Goal: Navigation & Orientation: Find specific page/section

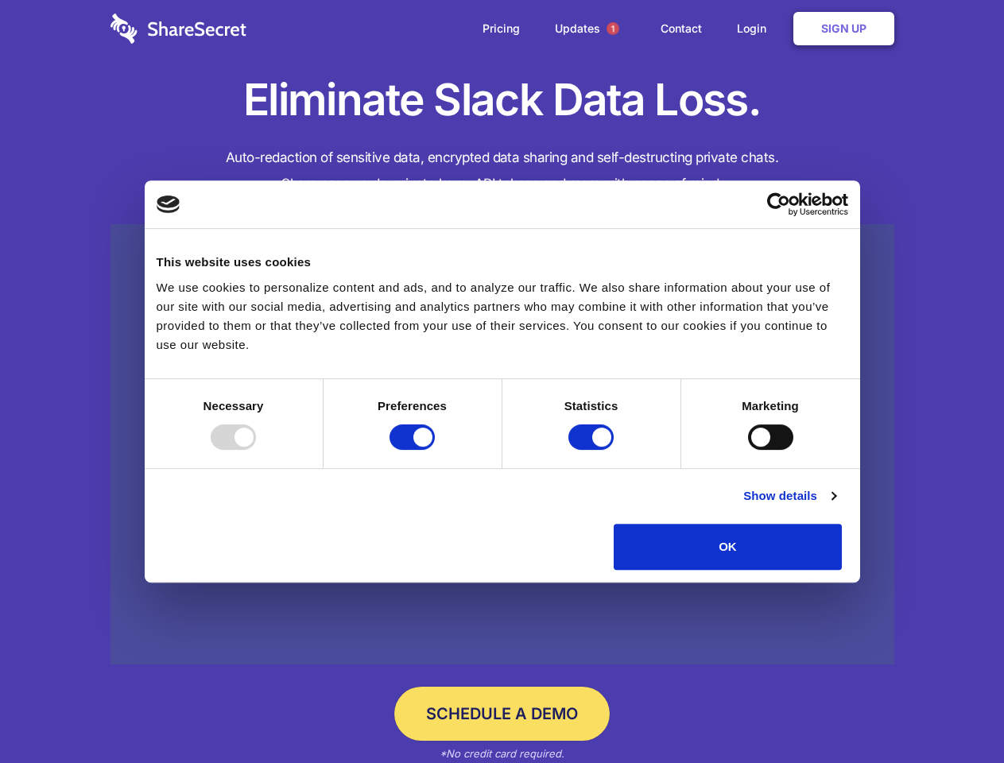
click at [256, 450] on div at bounding box center [233, 436] width 45 height 25
click at [435, 450] on input "Preferences" at bounding box center [412, 436] width 45 height 25
checkbox input "false"
click at [593, 450] on input "Statistics" at bounding box center [590, 436] width 45 height 25
checkbox input "false"
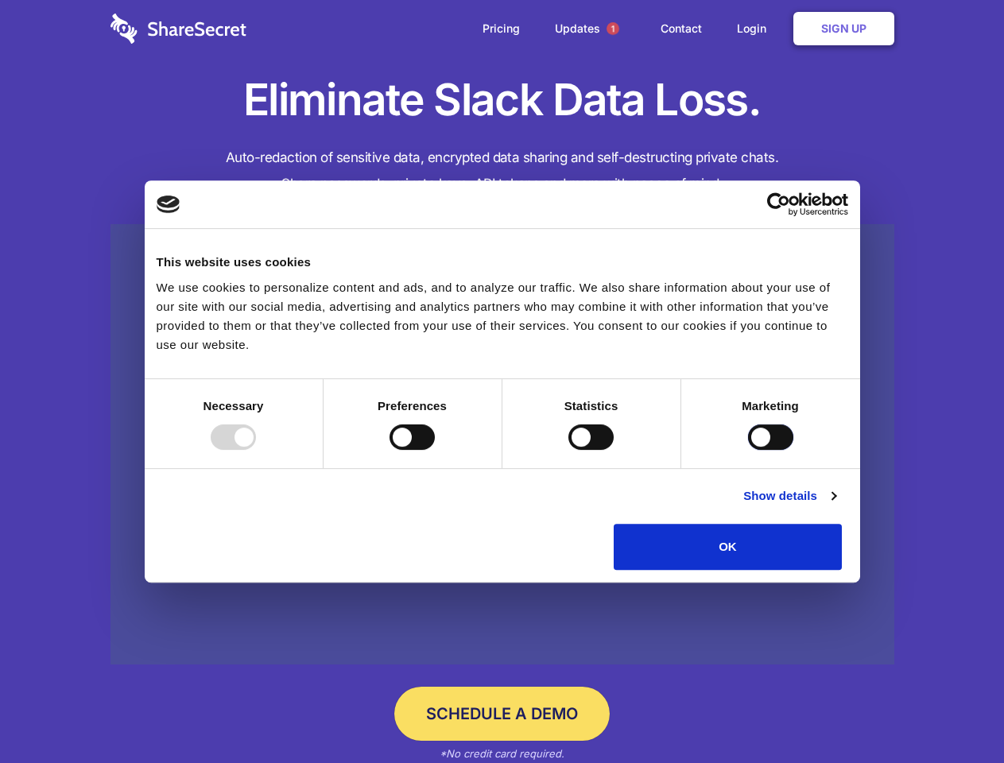
click at [748, 450] on input "Marketing" at bounding box center [770, 436] width 45 height 25
checkbox input "true"
click at [835, 506] on link "Show details" at bounding box center [789, 495] width 92 height 19
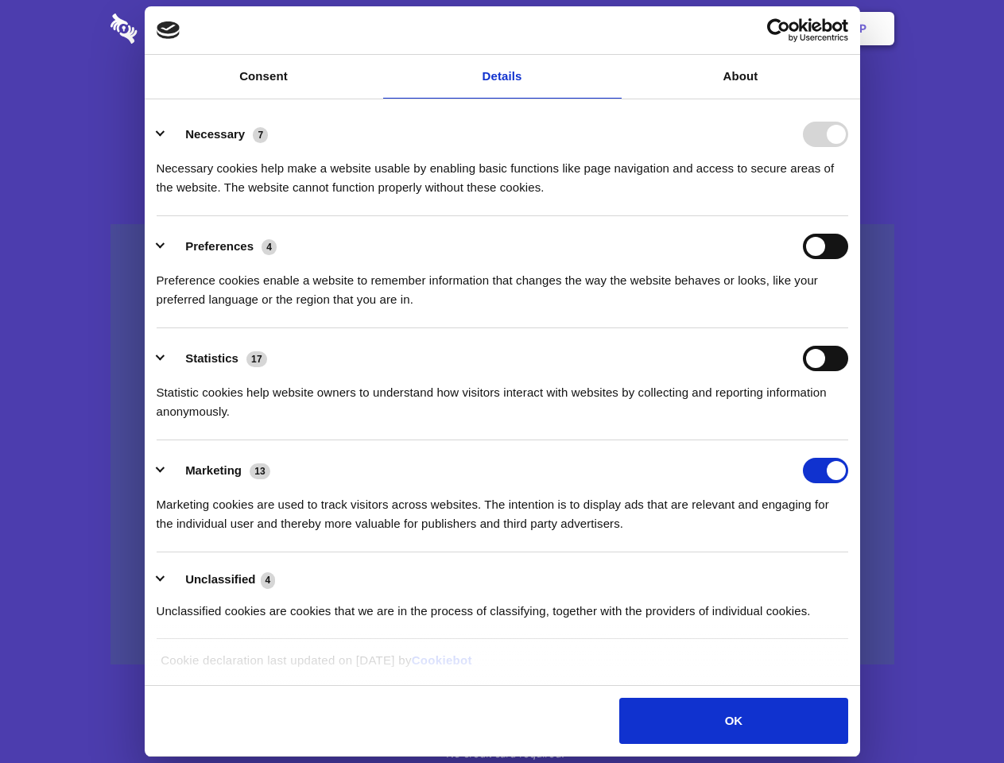
click at [848, 309] on div "Preferences 4 Preference cookies enable a website to remember information that …" at bounding box center [503, 272] width 692 height 76
click at [612, 29] on span "1" at bounding box center [613, 28] width 13 height 13
